Goal: Obtain resource: Download file/media

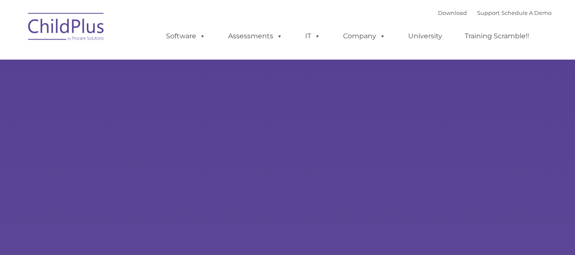
type input ""
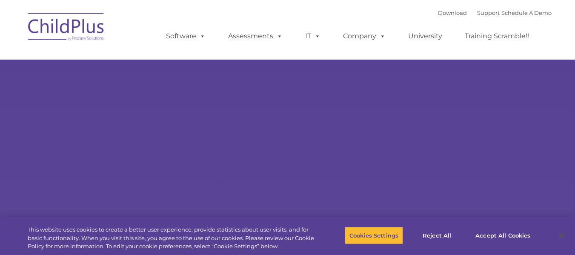
select select "MEDIUM"
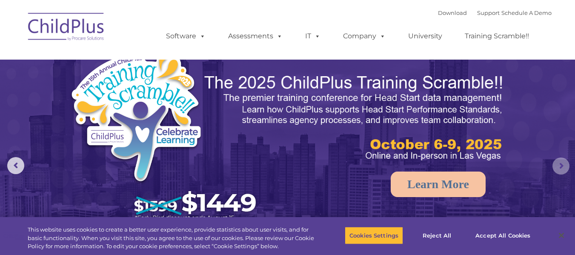
click at [563, 163] on rs-arrow at bounding box center [560, 165] width 17 height 17
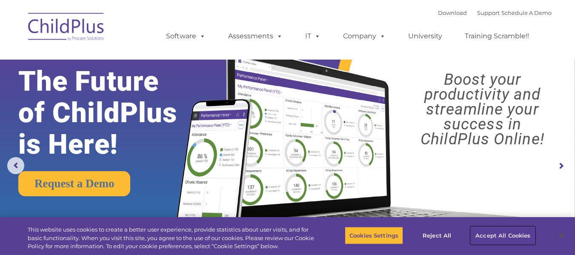
click at [496, 235] on button "Accept All Cookies" at bounding box center [503, 235] width 64 height 18
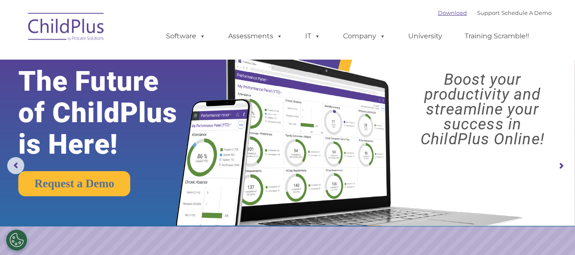
click at [438, 9] on link "Download" at bounding box center [452, 12] width 29 height 7
